Goal: Obtain resource: Download file/media

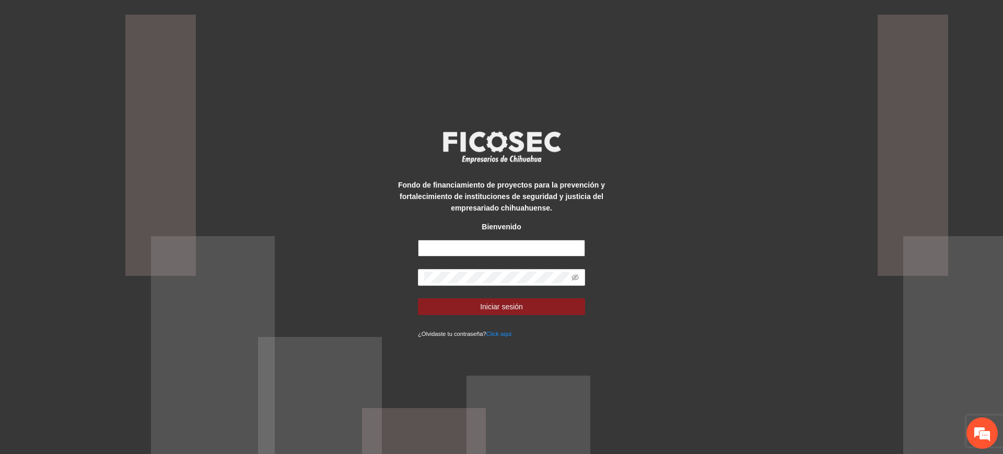
click at [480, 244] on input "text" at bounding box center [501, 248] width 167 height 17
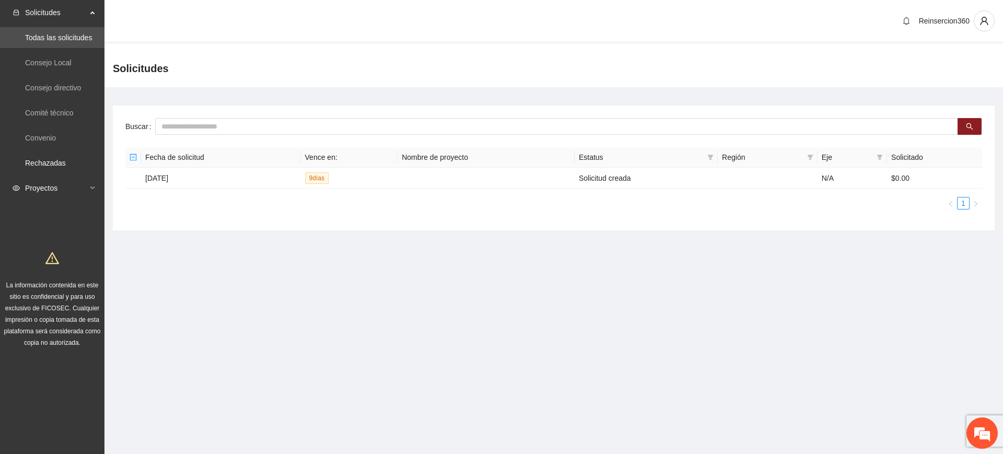
click at [67, 183] on span "Proyectos" at bounding box center [56, 188] width 62 height 21
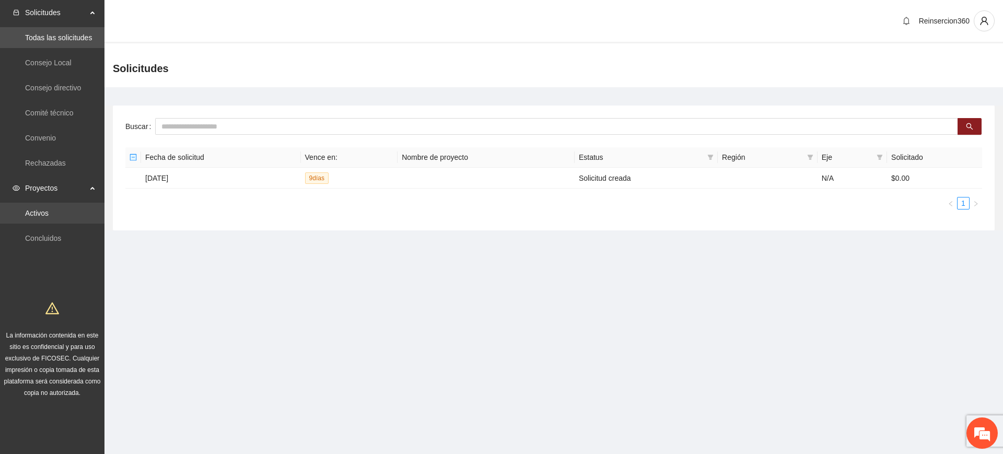
click at [49, 209] on link "Activos" at bounding box center [36, 213] width 23 height 8
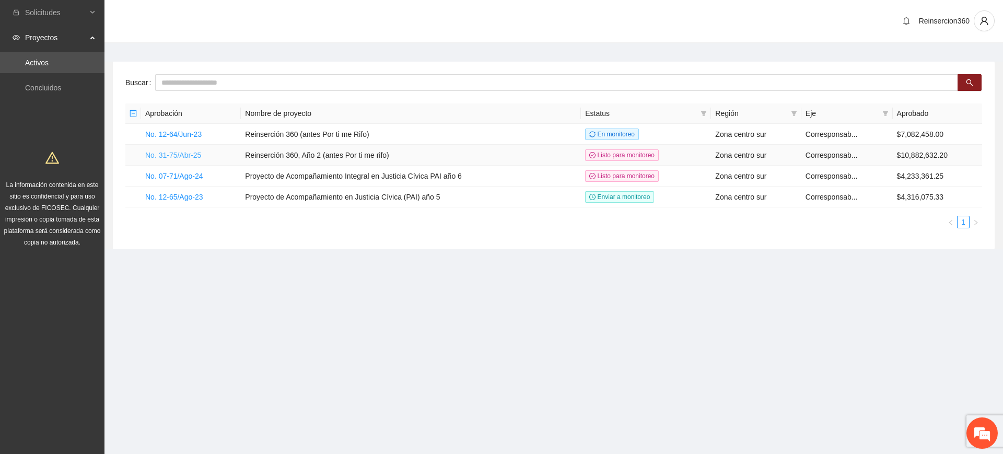
click at [184, 155] on link "No. 31-75/Abr-25" at bounding box center [173, 155] width 56 height 8
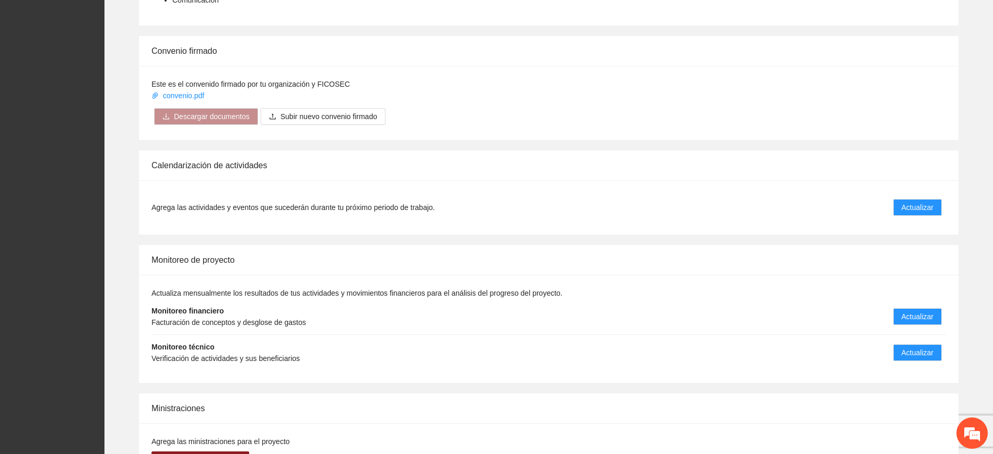
scroll to position [1522, 0]
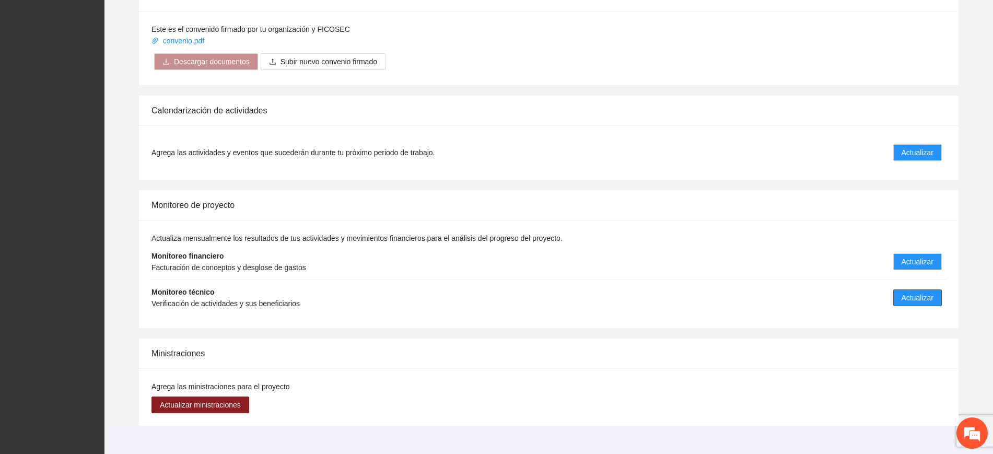
click at [908, 292] on span "Actualizar" at bounding box center [917, 297] width 32 height 11
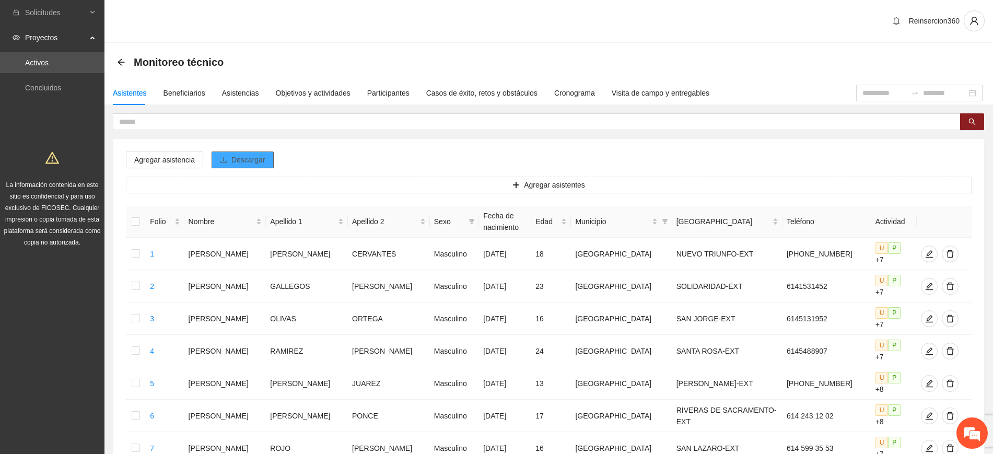
click at [246, 157] on span "Descargar" at bounding box center [248, 159] width 34 height 11
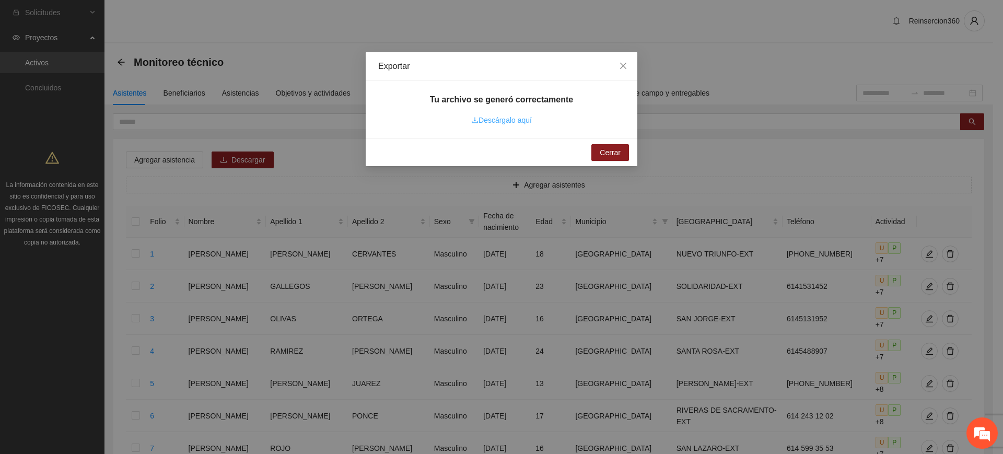
click at [512, 118] on link "Descárgalo aquí" at bounding box center [501, 120] width 61 height 8
click at [598, 148] on button "Cerrar" at bounding box center [610, 152] width 38 height 17
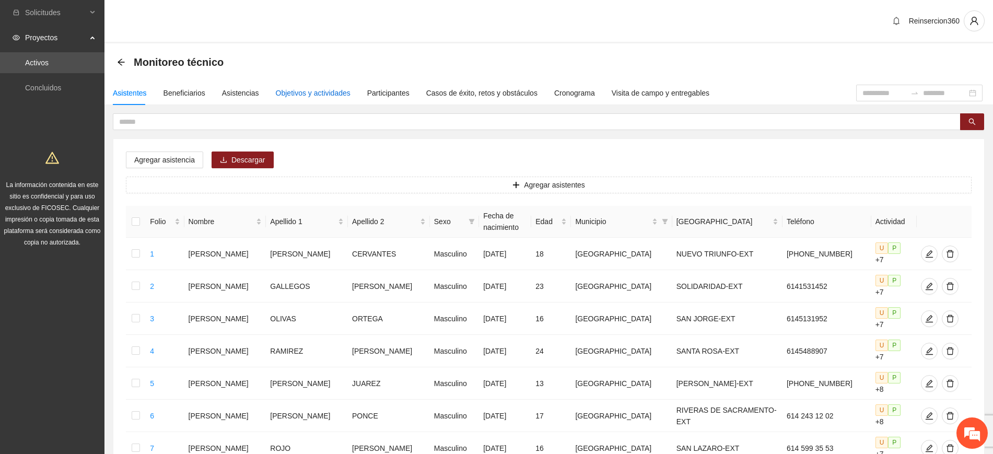
click at [285, 94] on div "Objetivos y actividades" at bounding box center [313, 92] width 75 height 11
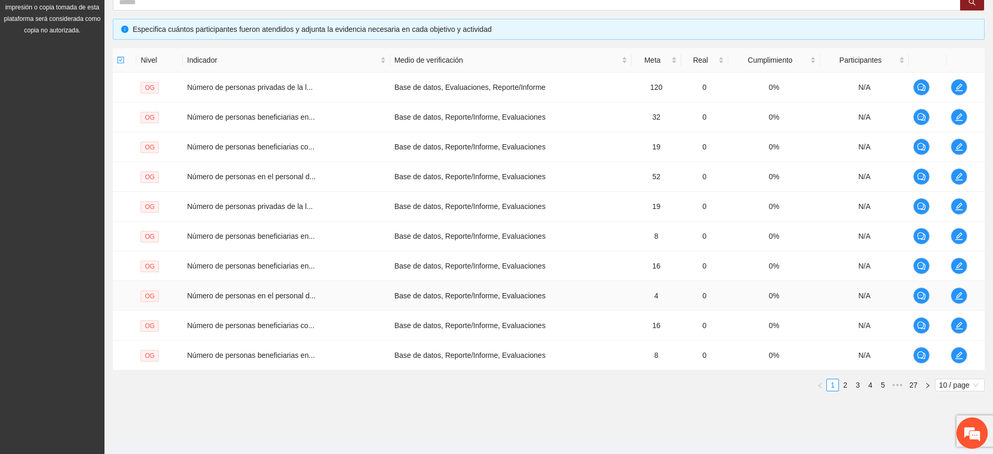
scroll to position [229, 0]
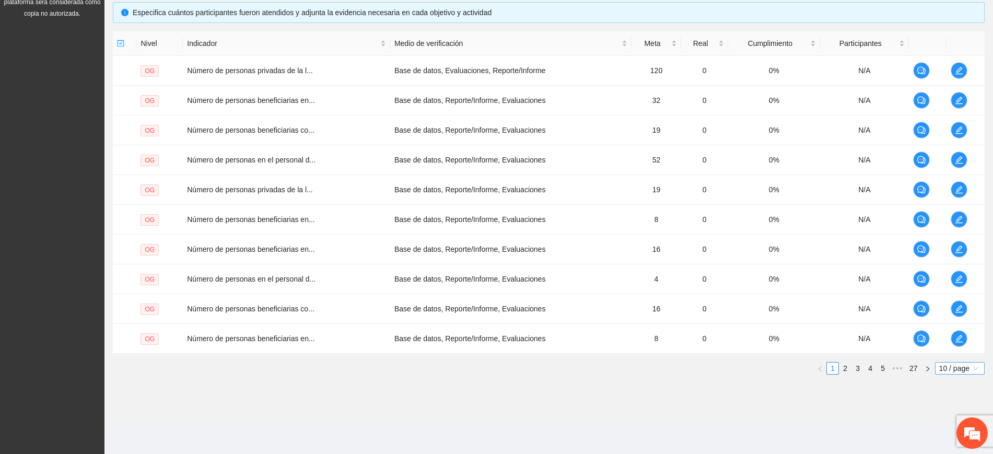
click at [948, 370] on span "10 / page" at bounding box center [959, 367] width 41 height 11
click at [947, 438] on div "100 / page" at bounding box center [960, 436] width 38 height 11
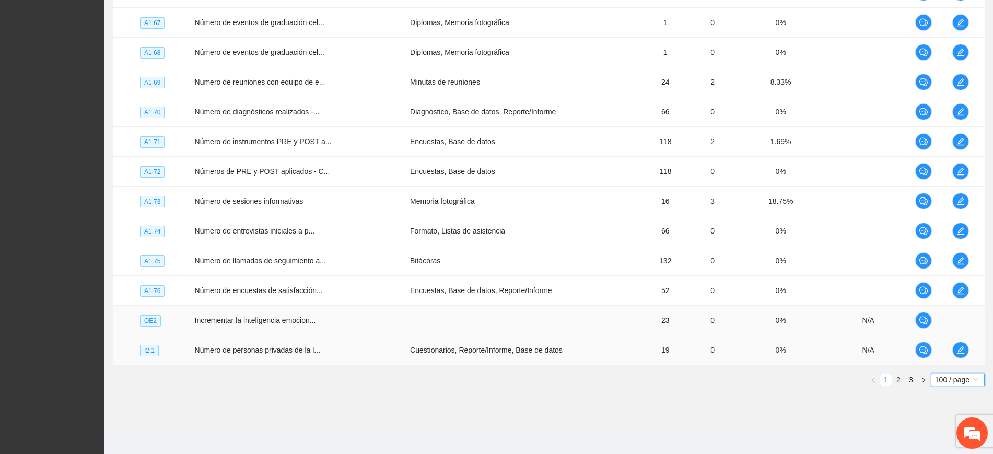
scroll to position [2907, 0]
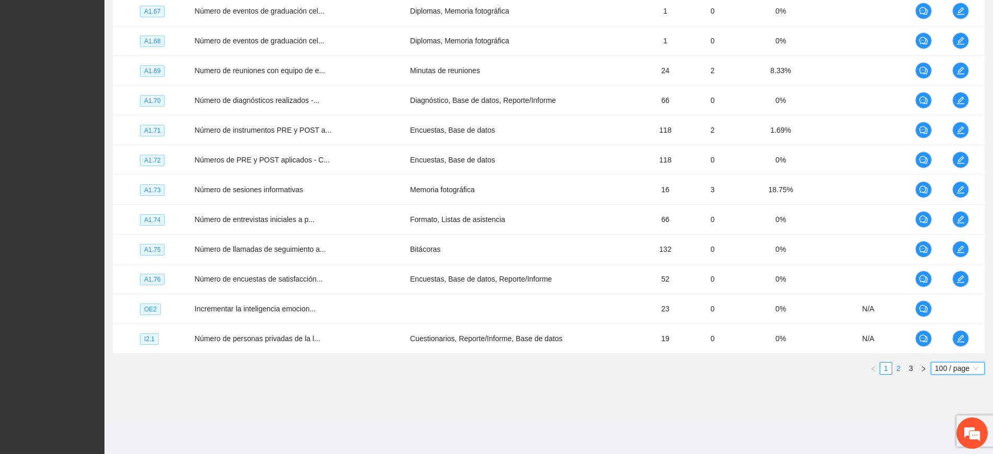
click at [895, 370] on link "2" at bounding box center [897, 367] width 11 height 11
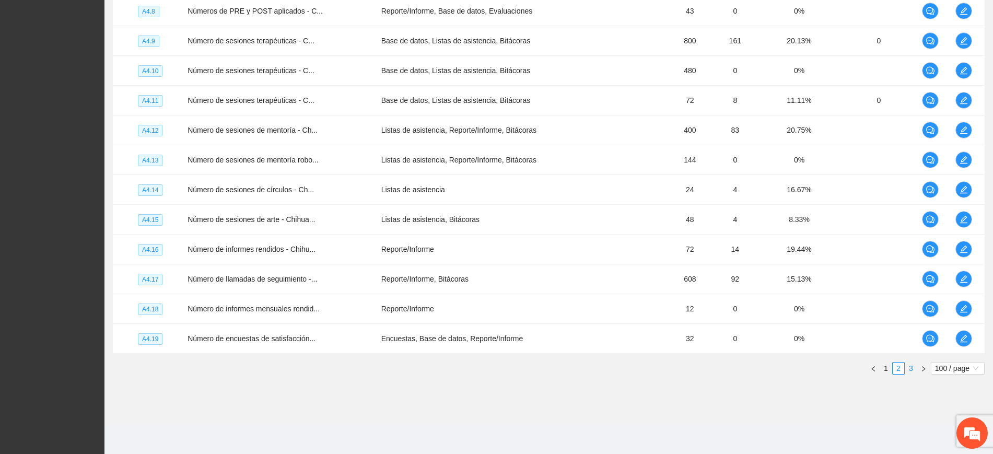
click at [911, 368] on link "3" at bounding box center [910, 367] width 11 height 11
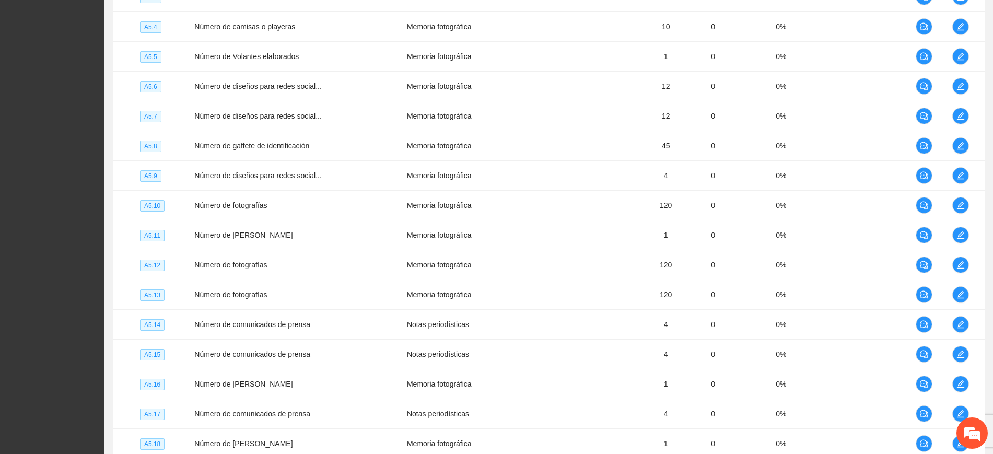
scroll to position [1463, 0]
